Goal: Ask a question

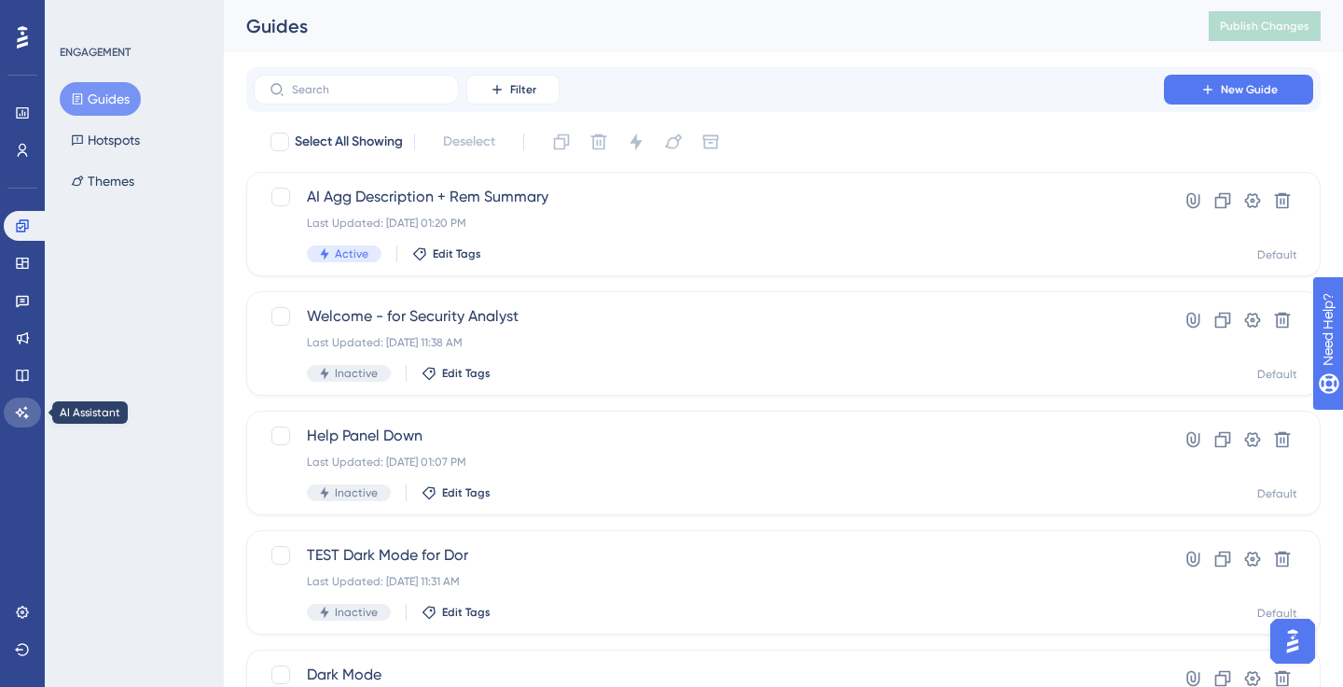
click at [15, 419] on icon at bounding box center [22, 412] width 15 height 15
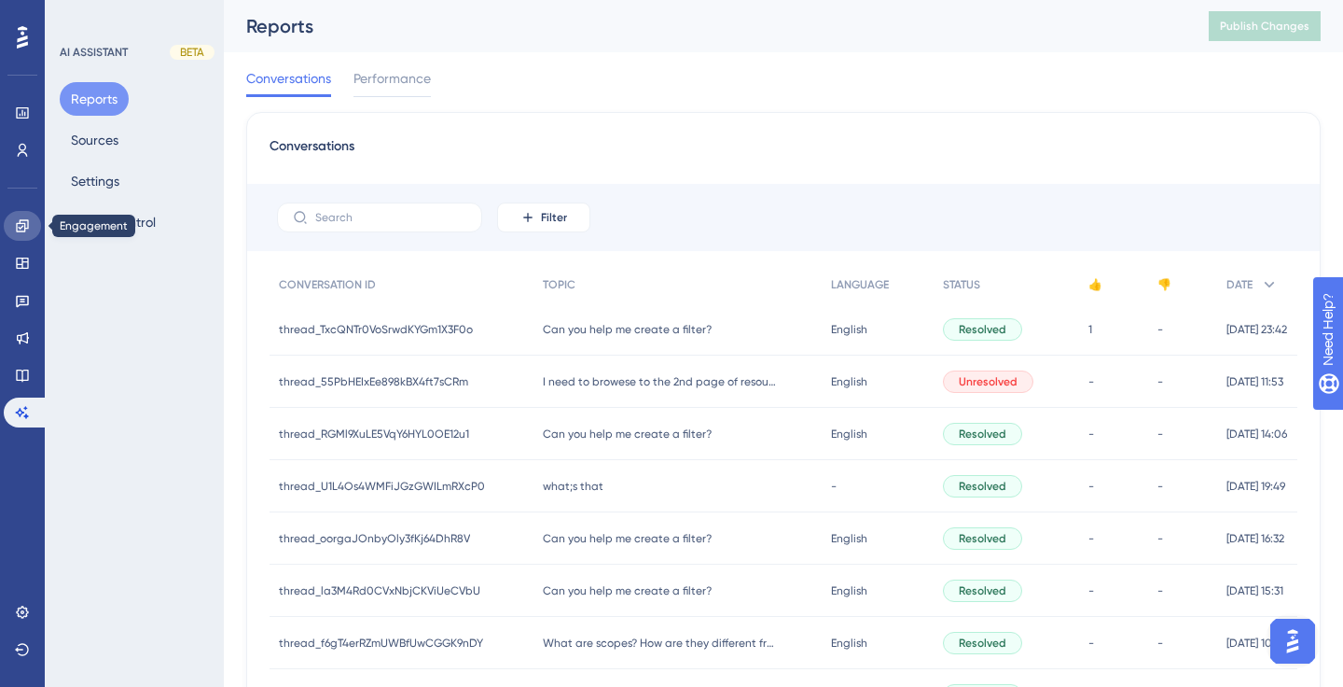
click at [22, 224] on icon at bounding box center [22, 225] width 15 height 15
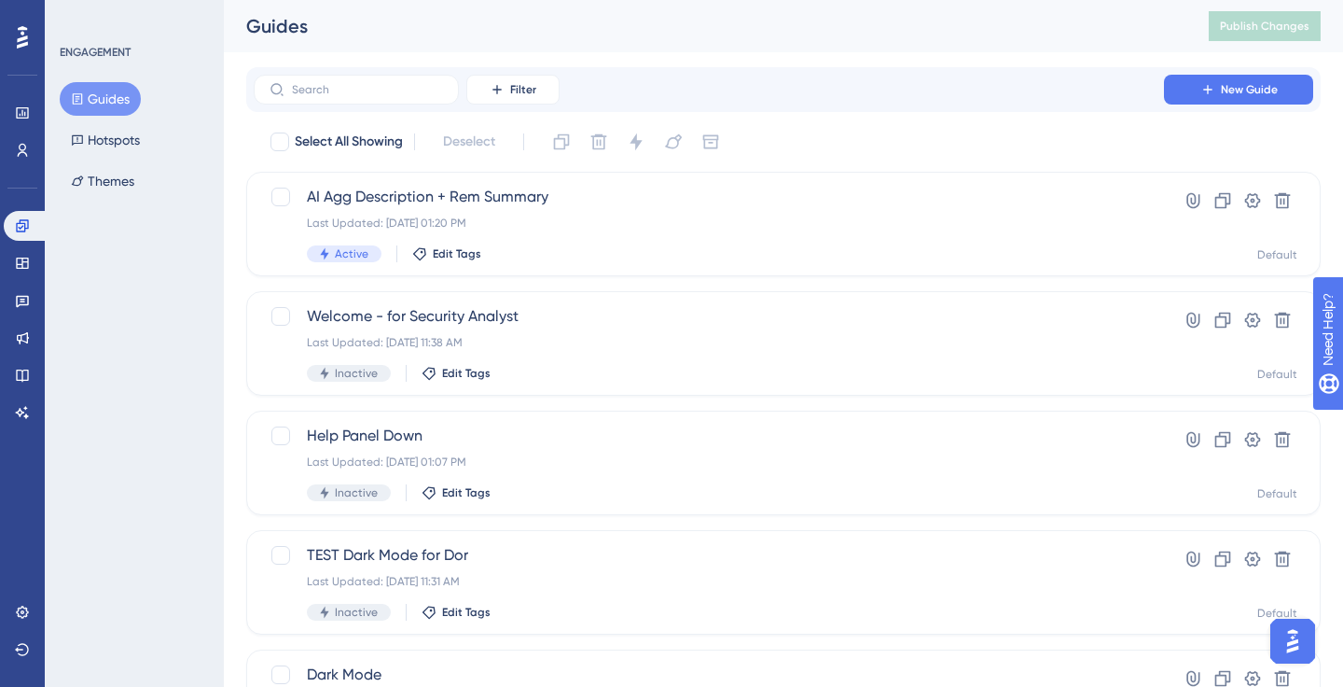
click at [1290, 642] on img "Open AI Assistant Launcher" at bounding box center [1293, 641] width 34 height 34
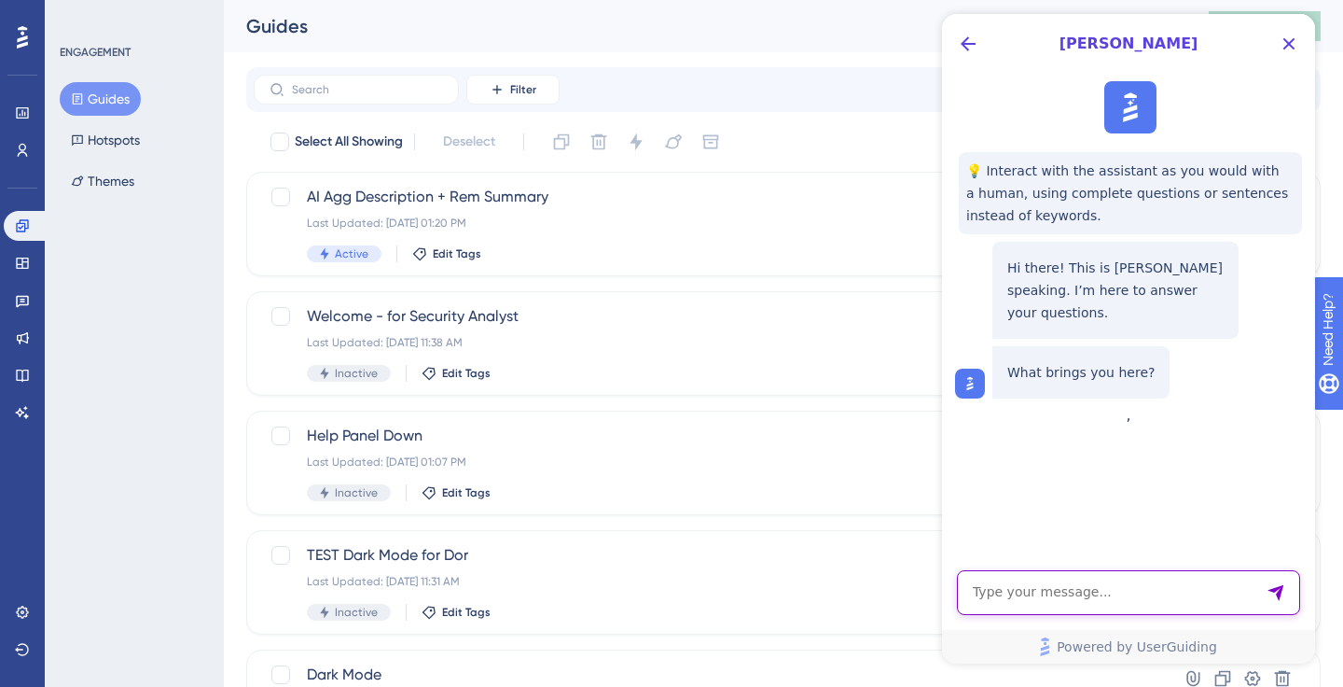
click at [1133, 604] on textarea "AI Assistant Text Input" at bounding box center [1128, 592] width 343 height 45
type textarea "what are custom events?"
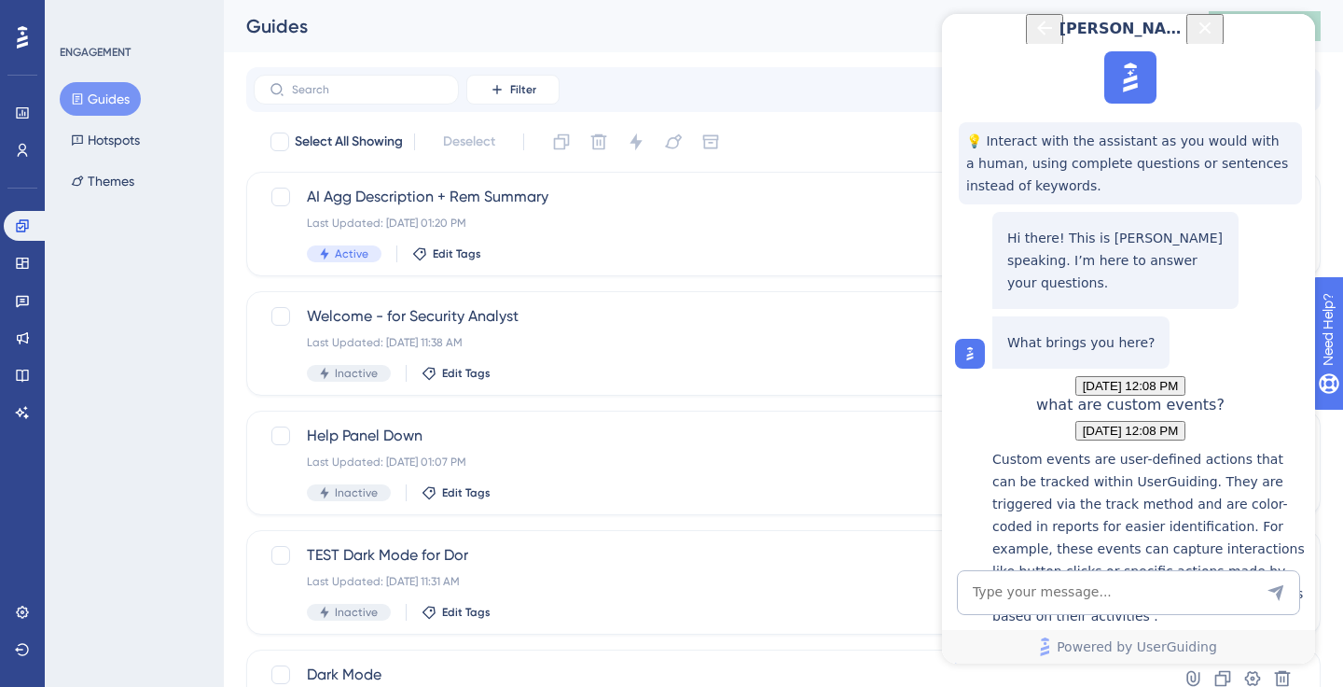
scroll to position [315, 0]
